Goal: Check status: Check status

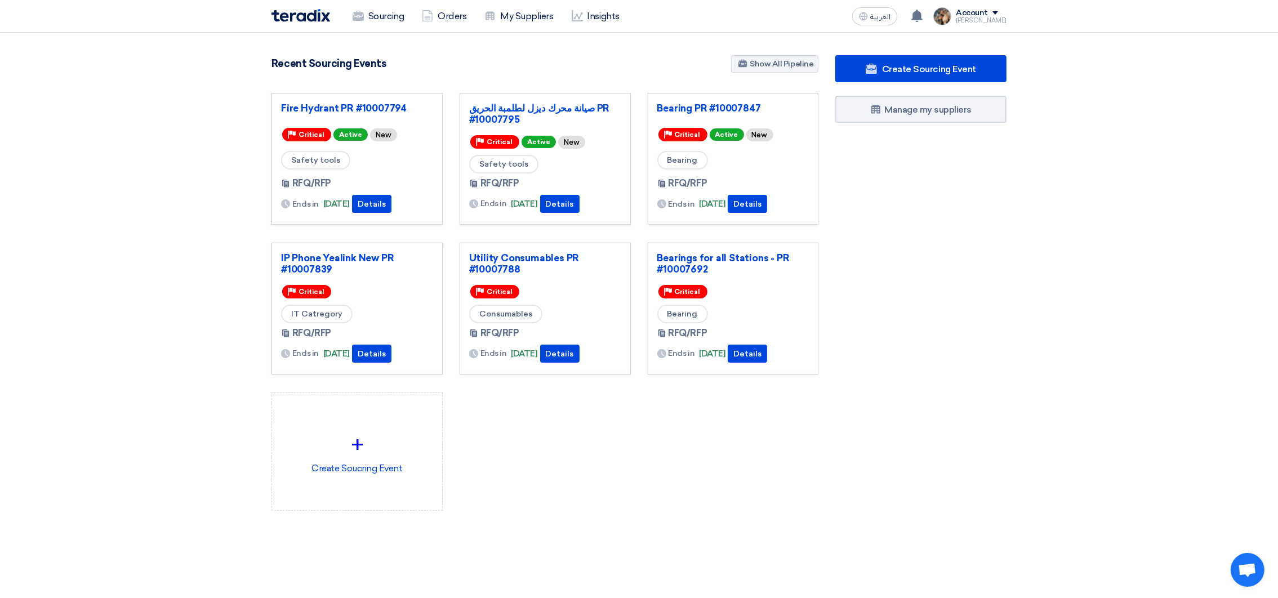
click at [673, 56] on div "Recent Sourcing Events Show All Pipeline" at bounding box center [544, 65] width 547 height 20
click at [916, 15] on div "You have a new offer for 'Bearing PR #10007847' request with total price '57330…" at bounding box center [917, 16] width 23 height 23
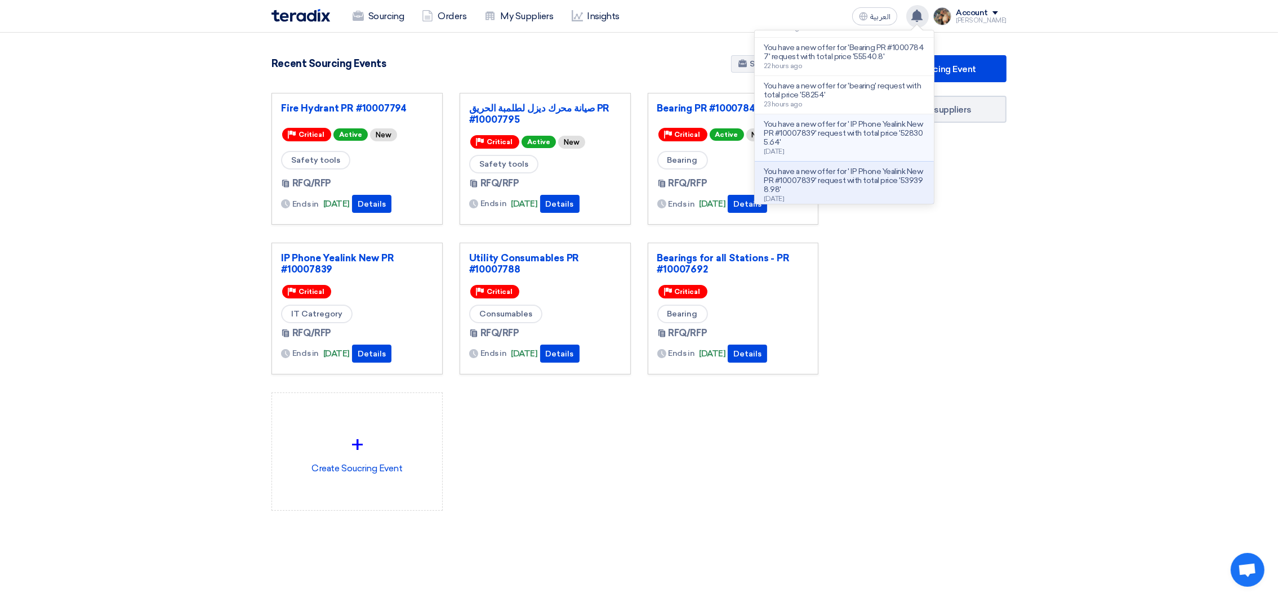
scroll to position [84, 0]
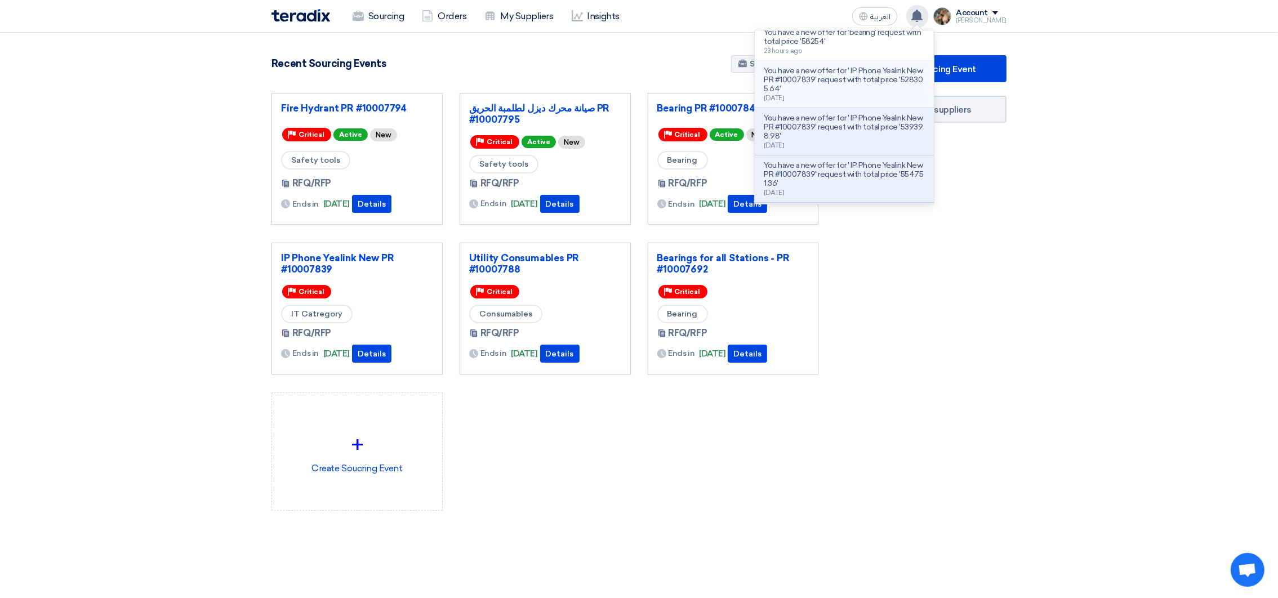
click at [822, 96] on div "You have a new offer for ' IP Phone Yealink New PR #10007839' request with tota…" at bounding box center [843, 83] width 161 height 35
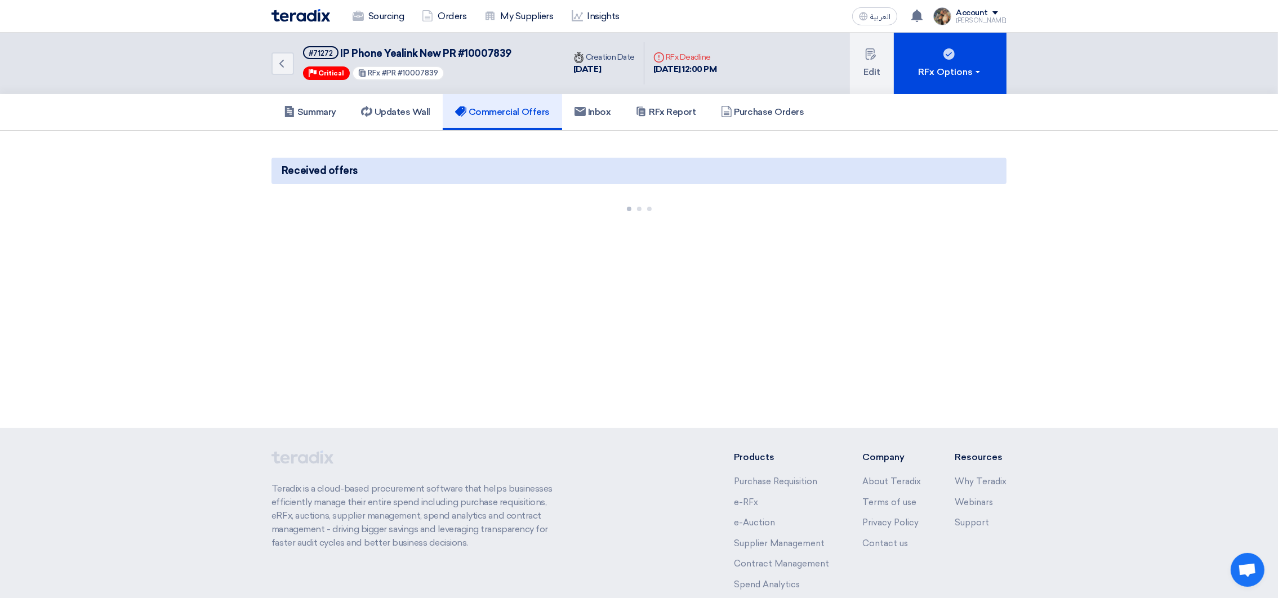
click at [313, 19] on img at bounding box center [300, 15] width 59 height 13
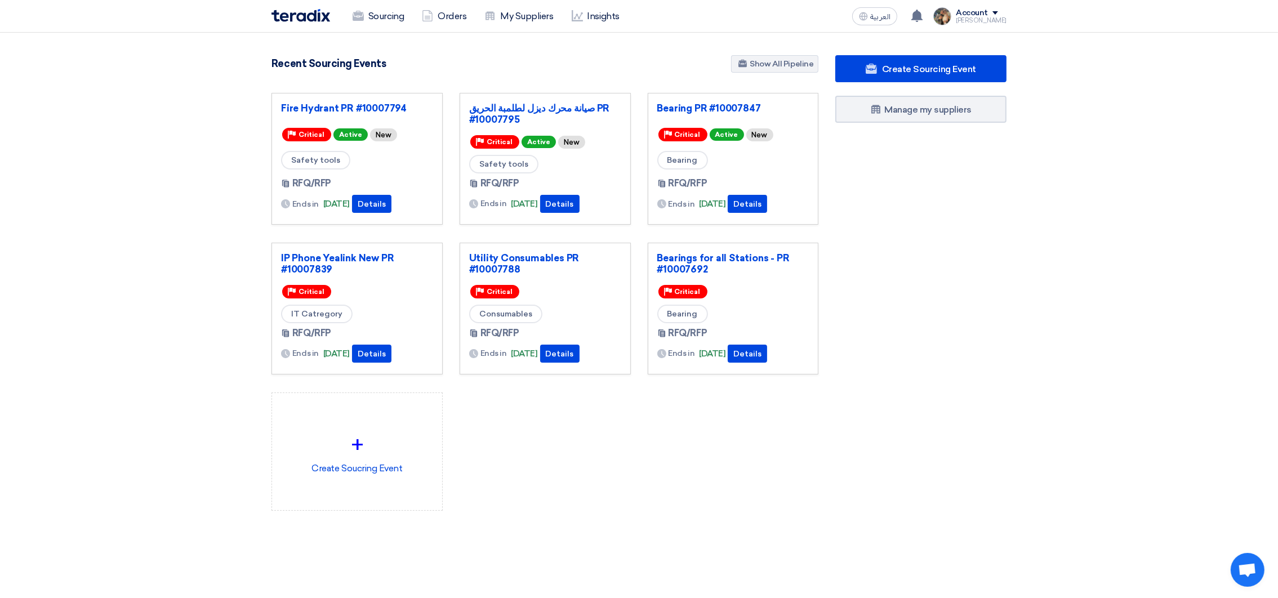
click at [590, 73] on div "Recent Sourcing Events Show All Pipeline" at bounding box center [544, 65] width 547 height 20
click at [694, 104] on link "Bearing PR #10007847" at bounding box center [733, 107] width 152 height 11
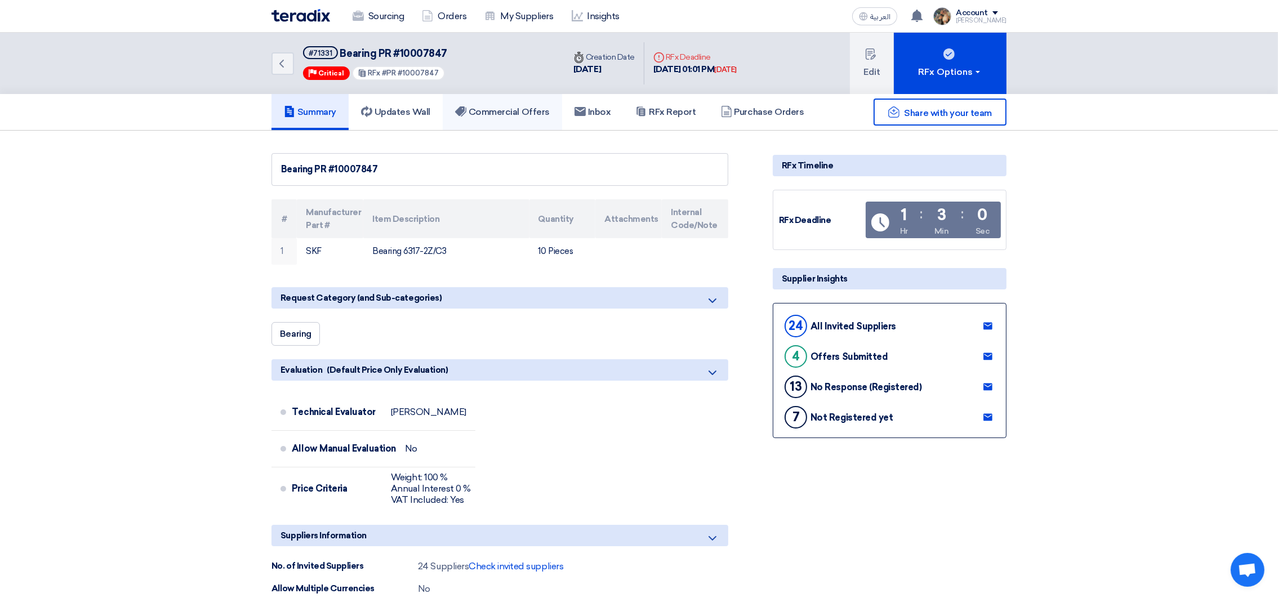
click at [538, 106] on h5 "Commercial Offers" at bounding box center [502, 111] width 95 height 11
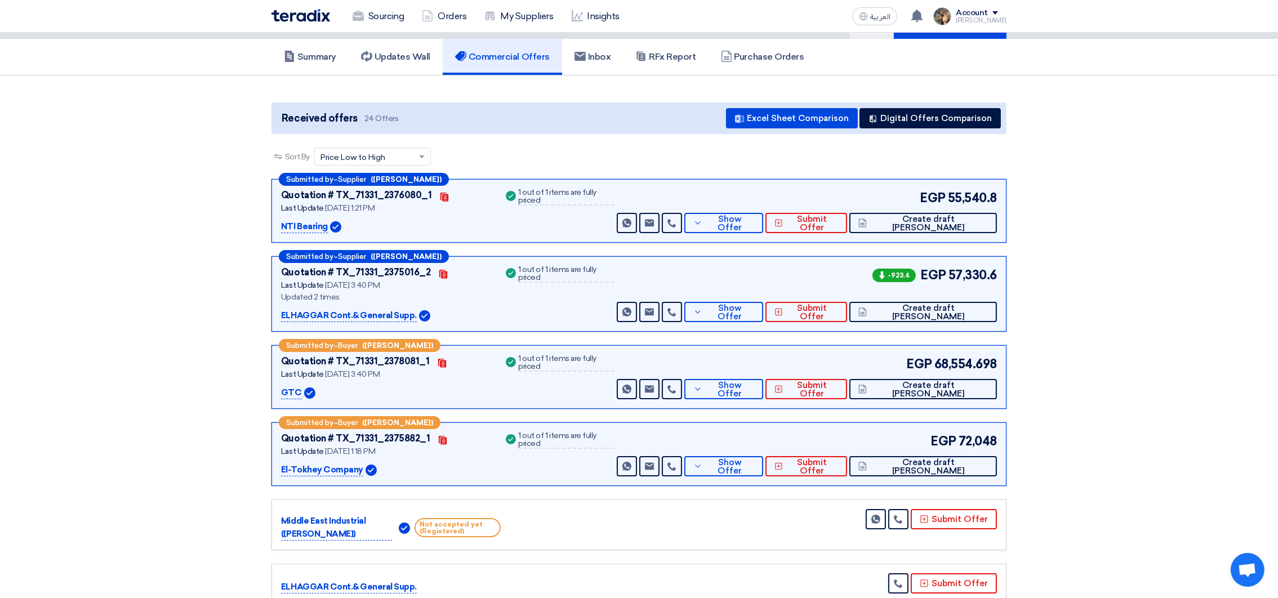
scroll to position [84, 0]
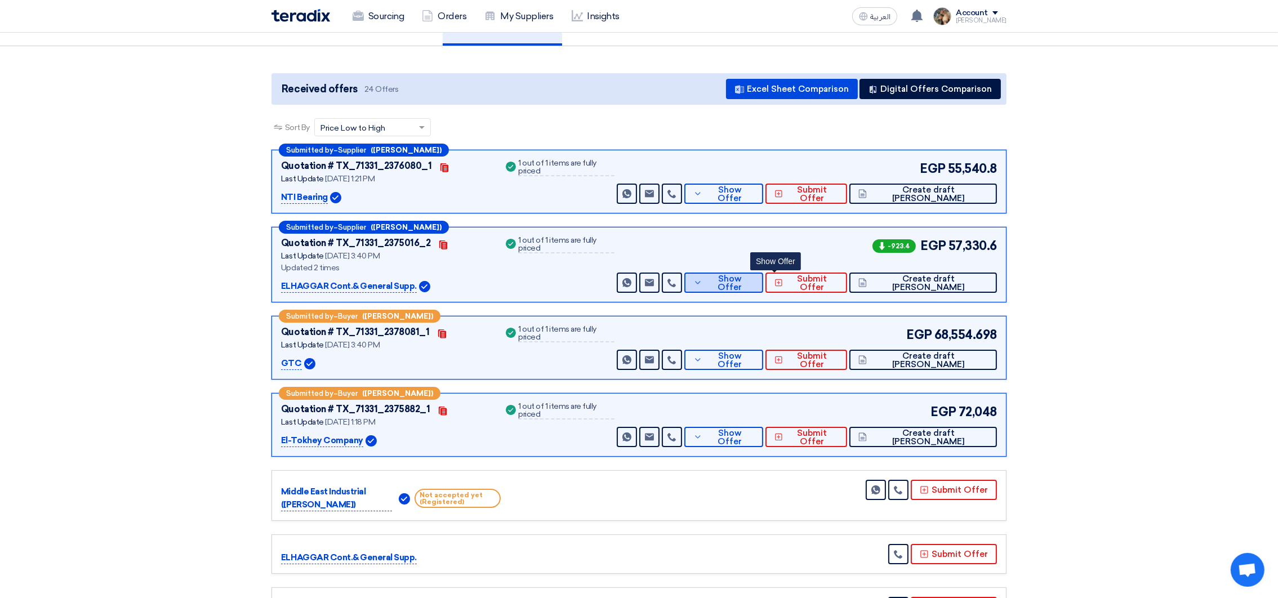
click at [763, 288] on button "Show Offer" at bounding box center [723, 283] width 79 height 20
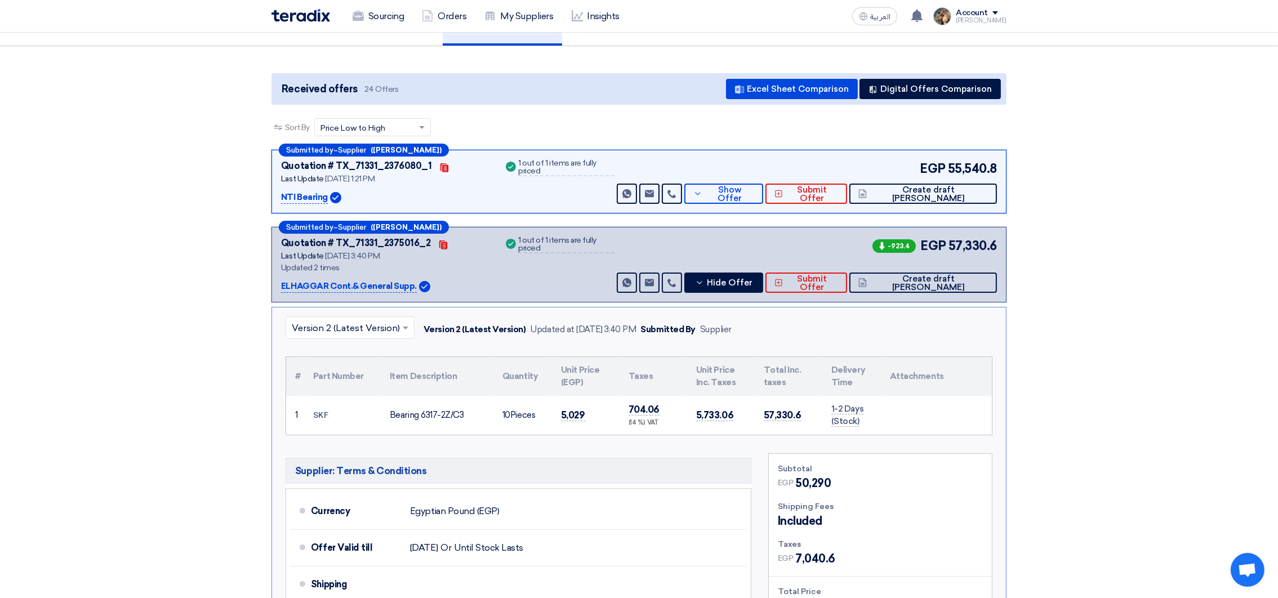
click at [378, 325] on input "text" at bounding box center [344, 329] width 105 height 19
click at [345, 379] on div "Version 1" at bounding box center [350, 377] width 128 height 23
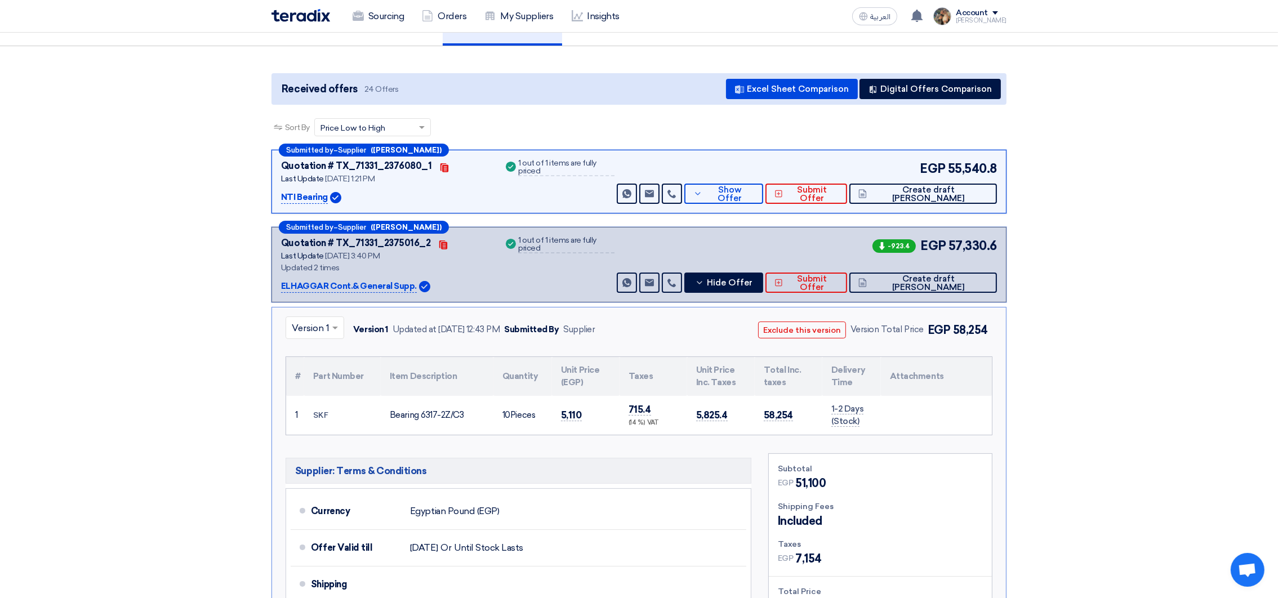
click at [331, 327] on span at bounding box center [336, 328] width 14 height 14
click at [331, 350] on span "Version 2 (Latest Version)" at bounding box center [346, 354] width 108 height 11
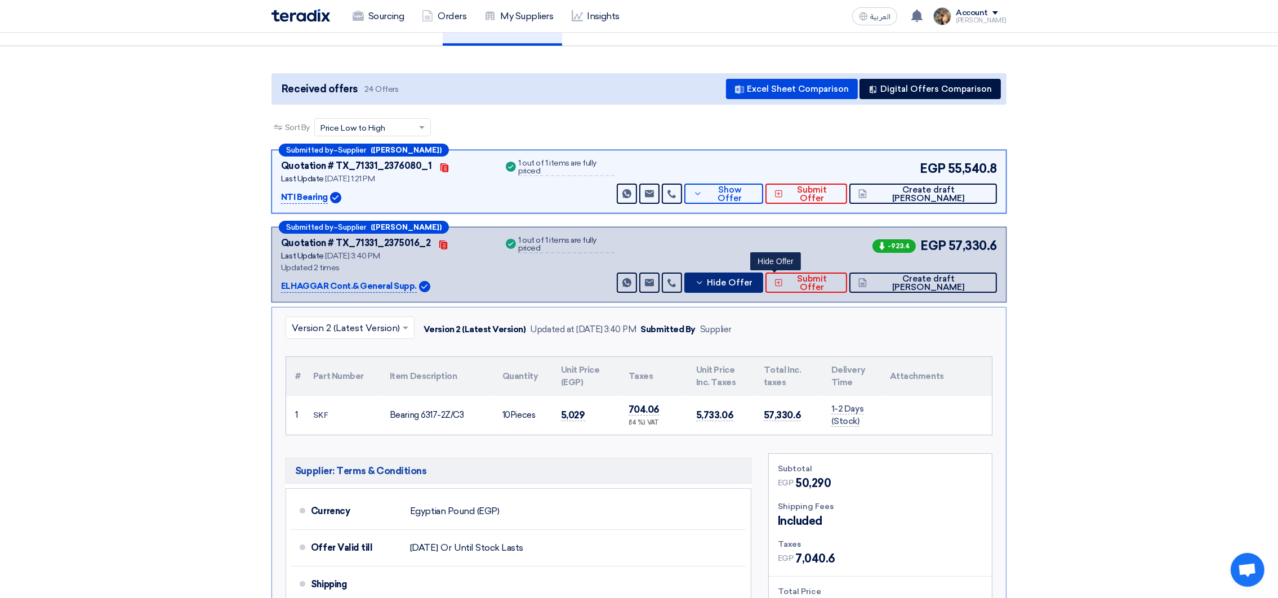
click at [763, 288] on button "Hide Offer" at bounding box center [723, 283] width 79 height 20
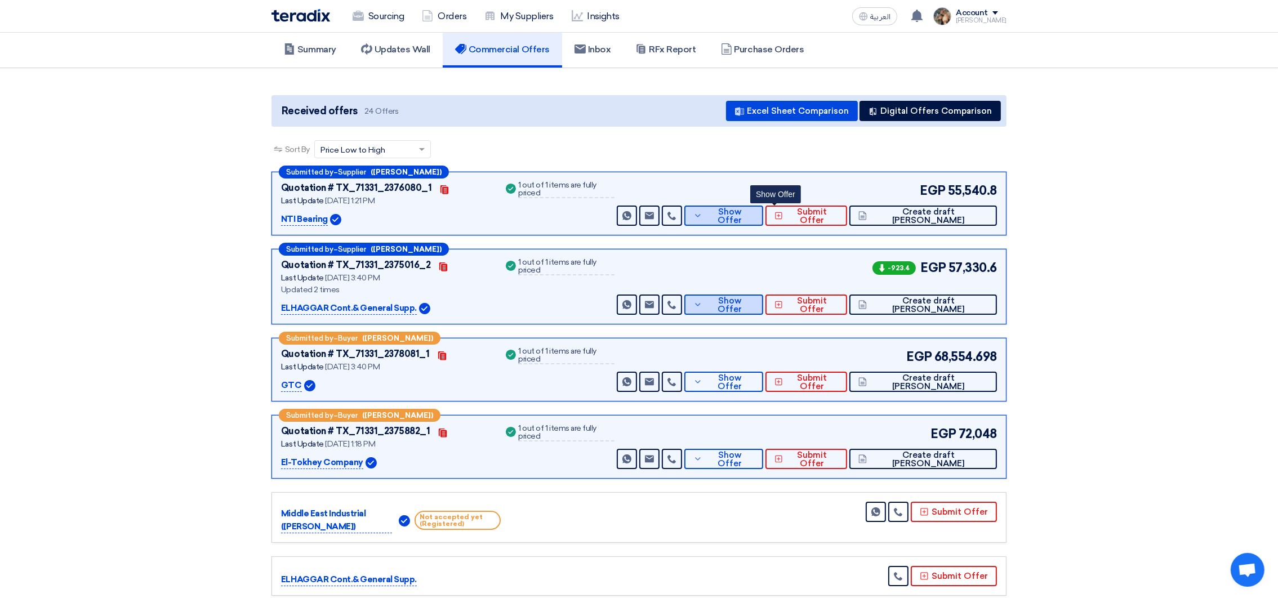
scroll to position [0, 0]
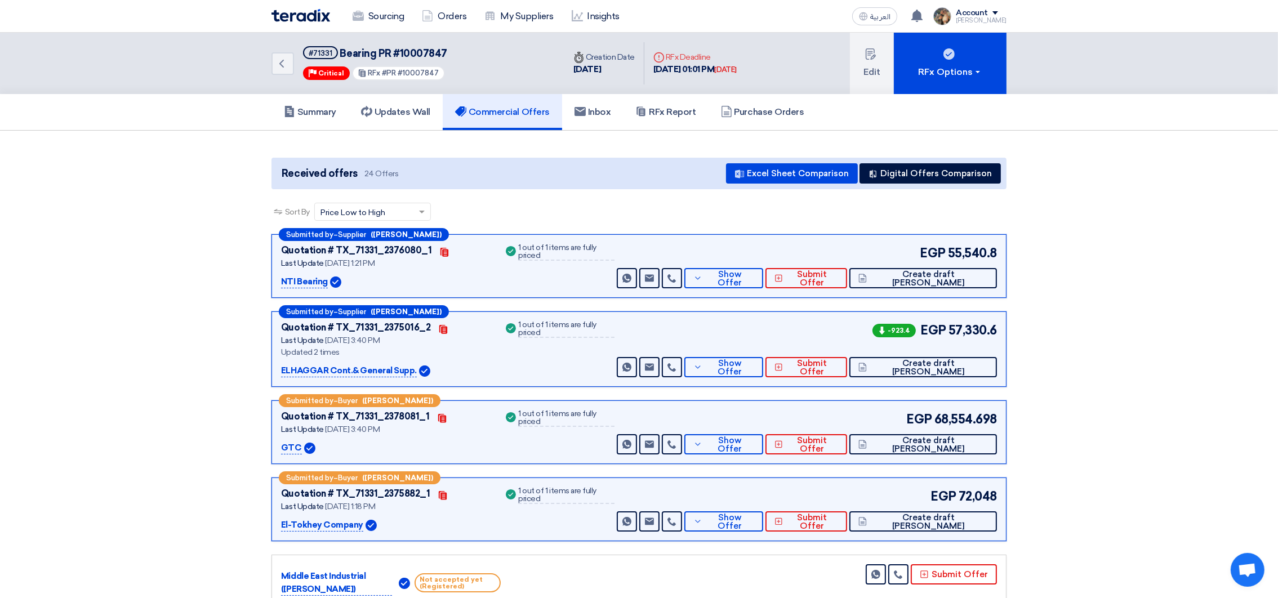
click at [314, 14] on img at bounding box center [300, 15] width 59 height 13
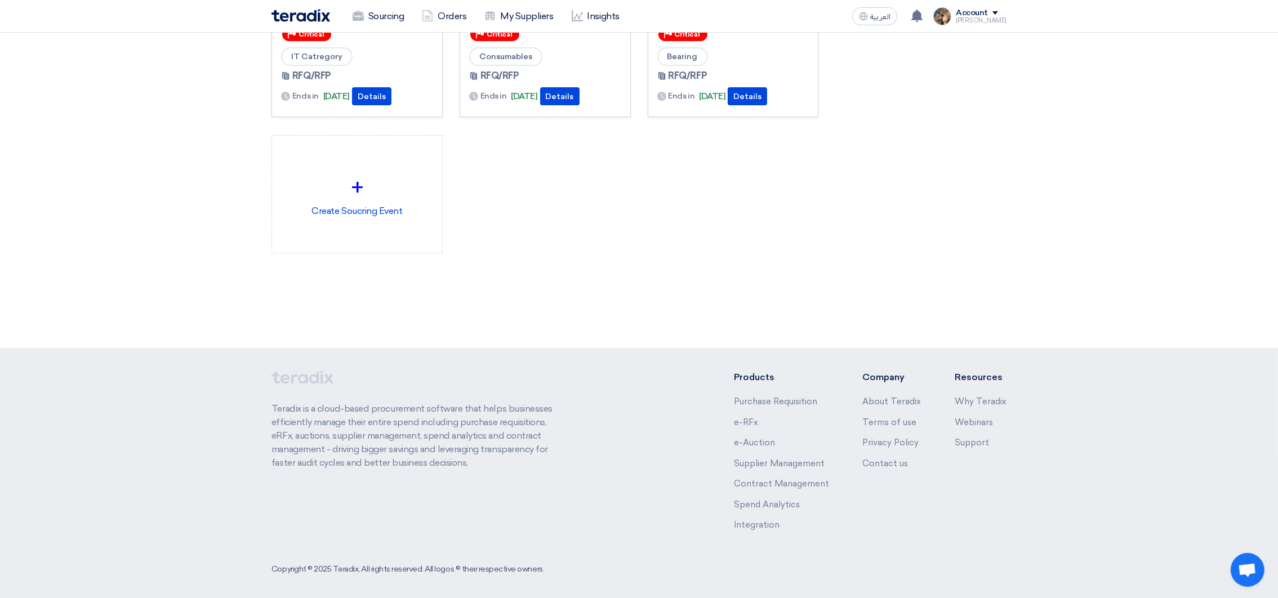
scroll to position [262, 0]
